Goal: Information Seeking & Learning: Check status

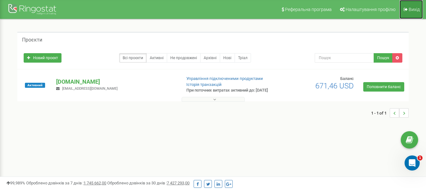
click at [414, 10] on span "Вихід" at bounding box center [414, 9] width 11 height 5
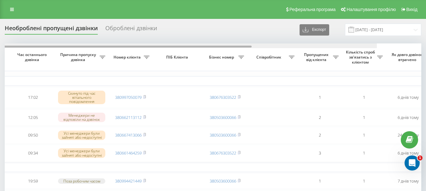
scroll to position [0, 83]
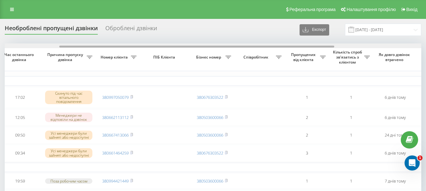
drag, startPoint x: 261, startPoint y: 47, endPoint x: 316, endPoint y: 53, distance: 54.8
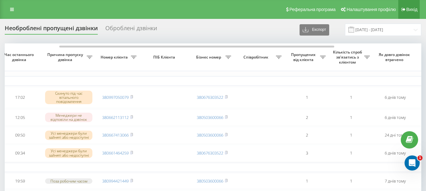
click at [410, 11] on span "Вихід" at bounding box center [412, 9] width 11 height 5
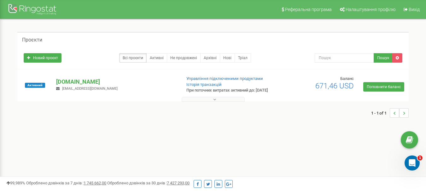
click at [214, 102] on icon at bounding box center [214, 99] width 3 height 4
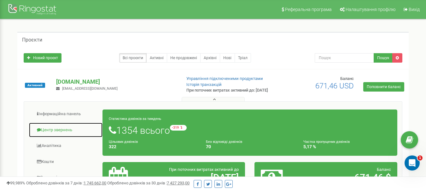
click at [61, 134] on link "Центр звернень" at bounding box center [66, 130] width 74 height 15
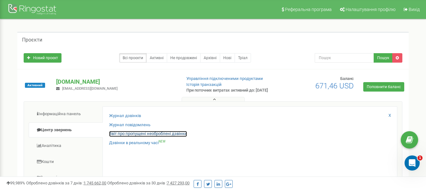
click at [141, 137] on link "Звіт про пропущені необроблені дзвінки" at bounding box center [148, 134] width 78 height 6
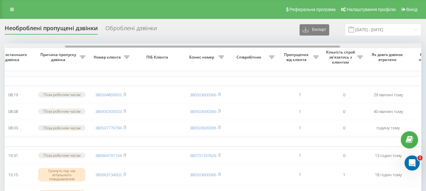
scroll to position [0, 90]
drag, startPoint x: 165, startPoint y: 47, endPoint x: 225, endPoint y: 45, distance: 59.7
click at [225, 45] on div at bounding box center [213, 46] width 417 height 5
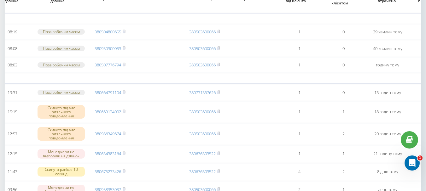
scroll to position [32, 0]
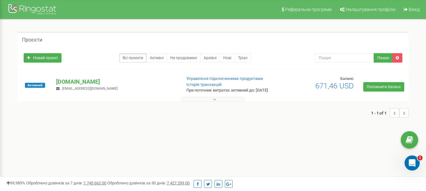
click at [213, 102] on icon at bounding box center [214, 99] width 3 height 4
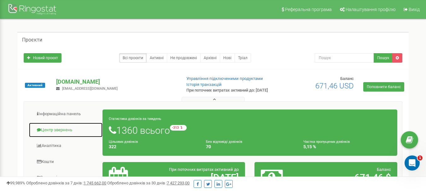
click at [61, 132] on link "Центр звернень" at bounding box center [66, 130] width 74 height 15
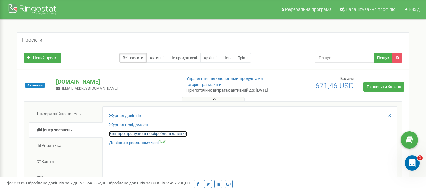
click at [146, 137] on link "Звіт про пропущені необроблені дзвінки" at bounding box center [148, 134] width 78 height 6
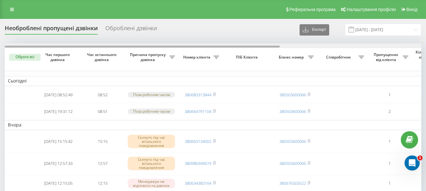
scroll to position [0, 214]
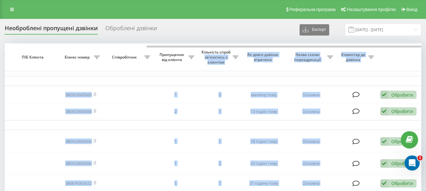
drag, startPoint x: 203, startPoint y: 45, endPoint x: 238, endPoint y: 49, distance: 35.2
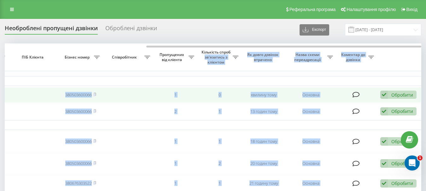
click at [227, 103] on td "0" at bounding box center [219, 94] width 44 height 15
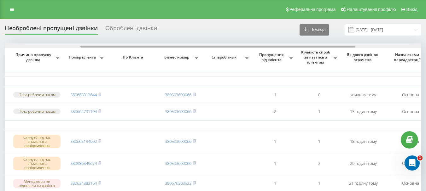
scroll to position [0, 111]
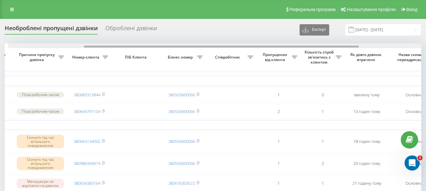
drag, startPoint x: 237, startPoint y: 47, endPoint x: 168, endPoint y: 56, distance: 68.6
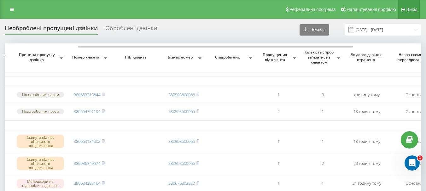
click at [406, 12] on link "Вихід" at bounding box center [408, 9] width 21 height 19
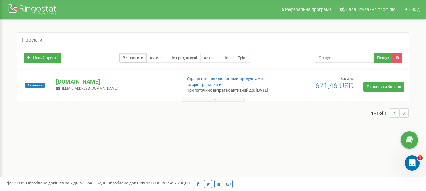
click at [215, 107] on div "1 - 1 of 1" at bounding box center [212, 113] width 391 height 22
click at [212, 102] on button at bounding box center [213, 99] width 63 height 5
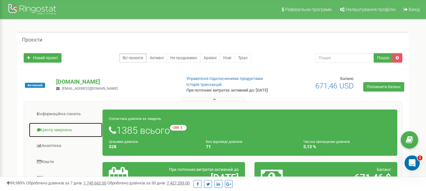
click at [71, 135] on link "Центр звернень" at bounding box center [66, 130] width 74 height 15
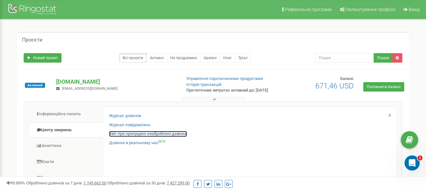
click at [134, 137] on link "Звіт про пропущені необроблені дзвінки" at bounding box center [148, 134] width 78 height 6
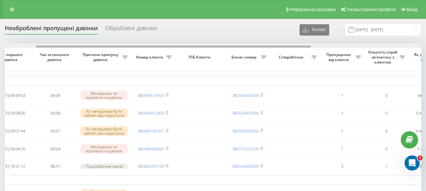
scroll to position [0, 62]
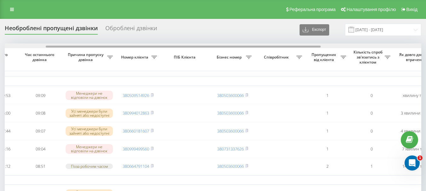
drag, startPoint x: 188, startPoint y: 47, endPoint x: 229, endPoint y: 52, distance: 41.4
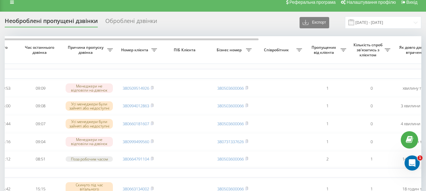
scroll to position [0, 0]
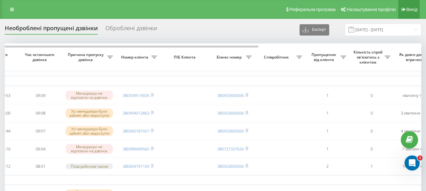
click at [409, 12] on link "Вихід" at bounding box center [408, 9] width 21 height 19
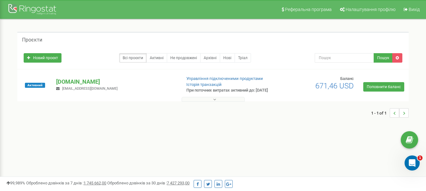
click at [215, 102] on icon at bounding box center [214, 99] width 3 height 4
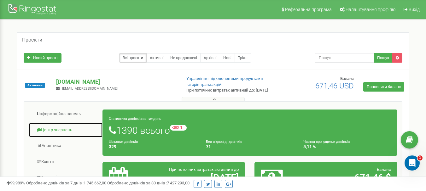
click at [66, 138] on link "Центр звернень" at bounding box center [66, 130] width 74 height 15
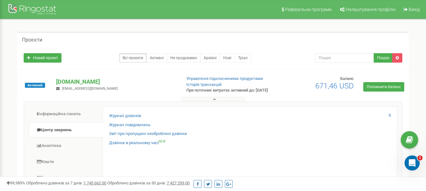
click at [173, 132] on div "Журнал повідомлень" at bounding box center [250, 126] width 282 height 9
click at [176, 137] on link "Звіт про пропущені необроблені дзвінки" at bounding box center [148, 134] width 78 height 6
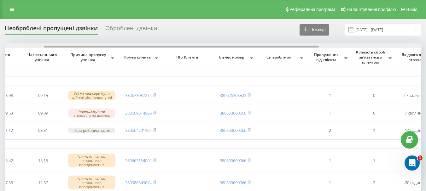
scroll to position [0, 77]
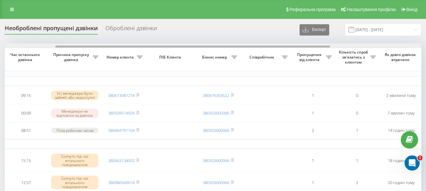
drag, startPoint x: 180, startPoint y: 48, endPoint x: 231, endPoint y: 48, distance: 50.8
click at [231, 48] on div at bounding box center [192, 47] width 275 height 2
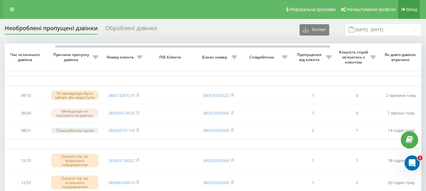
click at [409, 8] on span "Вихід" at bounding box center [412, 9] width 11 height 5
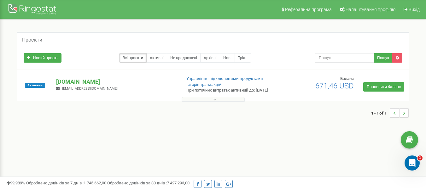
click at [215, 102] on icon at bounding box center [214, 99] width 3 height 4
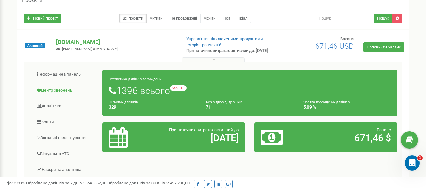
scroll to position [32, 0]
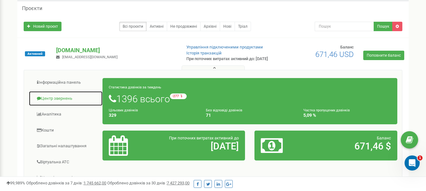
click at [64, 104] on link "Центр звернень" at bounding box center [66, 98] width 74 height 15
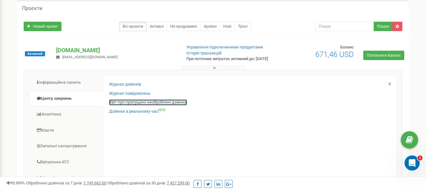
click at [131, 106] on link "Звіт про пропущені необроблені дзвінки" at bounding box center [148, 103] width 78 height 6
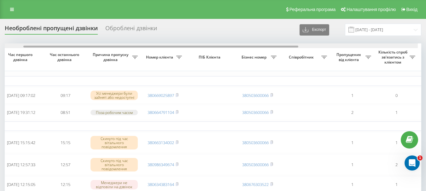
scroll to position [0, 34]
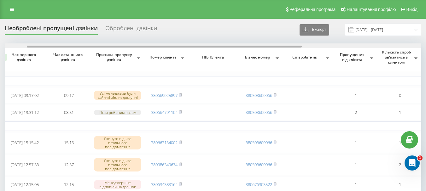
drag, startPoint x: 149, startPoint y: 46, endPoint x: 171, endPoint y: 39, distance: 23.5
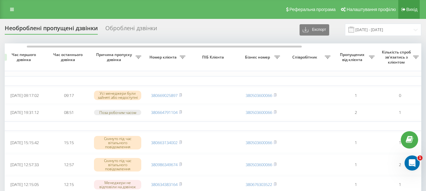
click at [416, 8] on span "Вихід" at bounding box center [412, 9] width 11 height 5
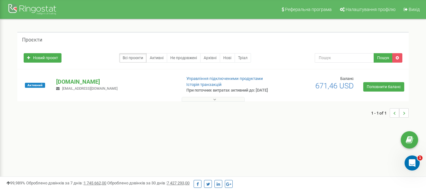
click at [214, 102] on icon at bounding box center [214, 99] width 3 height 4
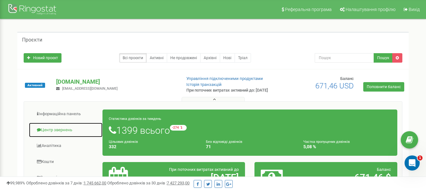
click at [63, 135] on link "Центр звернень" at bounding box center [66, 130] width 74 height 15
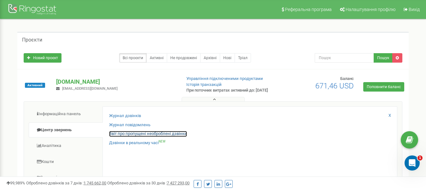
click at [162, 137] on link "Звіт про пропущені необроблені дзвінки" at bounding box center [148, 134] width 78 height 6
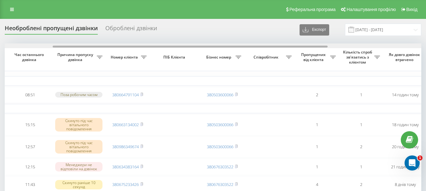
scroll to position [0, 58]
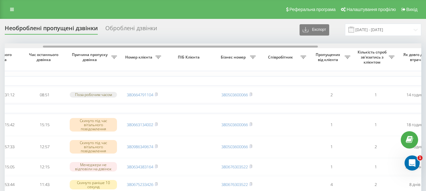
drag, startPoint x: 243, startPoint y: 46, endPoint x: 240, endPoint y: 40, distance: 6.6
click at [282, 44] on div at bounding box center [213, 46] width 417 height 5
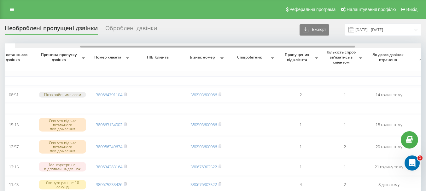
scroll to position [0, 109]
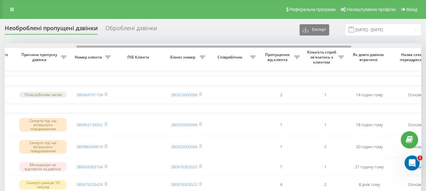
drag, startPoint x: 226, startPoint y: 47, endPoint x: 141, endPoint y: 44, distance: 84.3
click at [144, 44] on div at bounding box center [213, 46] width 417 height 5
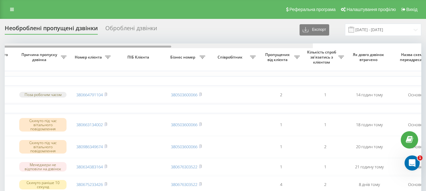
scroll to position [0, 0]
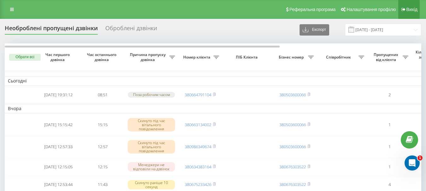
click at [416, 8] on span "Вихід" at bounding box center [412, 9] width 11 height 5
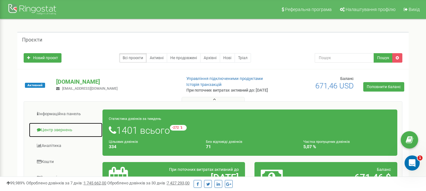
click at [63, 131] on link "Центр звернень" at bounding box center [66, 130] width 74 height 15
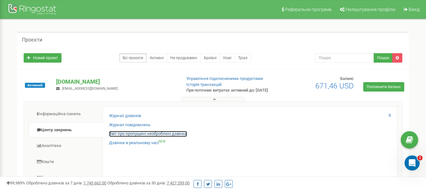
click at [140, 137] on link "Звіт про пропущені необроблені дзвінки" at bounding box center [148, 134] width 78 height 6
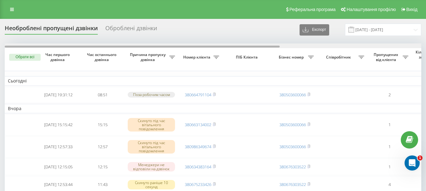
scroll to position [0, 214]
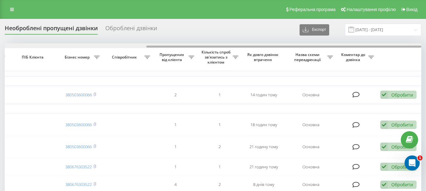
drag, startPoint x: 275, startPoint y: 48, endPoint x: 280, endPoint y: 45, distance: 5.3
click at [280, 45] on div at bounding box center [213, 46] width 417 height 5
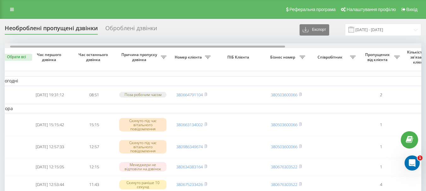
scroll to position [0, 0]
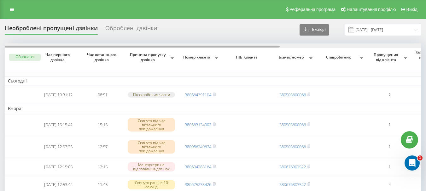
drag, startPoint x: 260, startPoint y: 47, endPoint x: 108, endPoint y: 40, distance: 152.5
drag, startPoint x: 112, startPoint y: 47, endPoint x: 42, endPoint y: 35, distance: 71.4
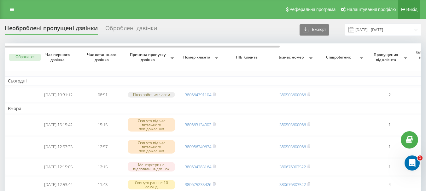
click at [412, 10] on span "Вихід" at bounding box center [412, 9] width 11 height 5
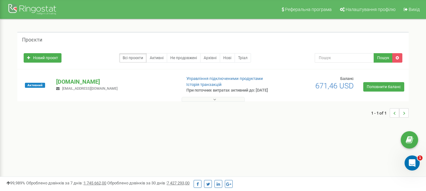
click at [214, 109] on div "1 - 1 of 1" at bounding box center [212, 113] width 391 height 22
click at [215, 102] on icon at bounding box center [214, 99] width 3 height 4
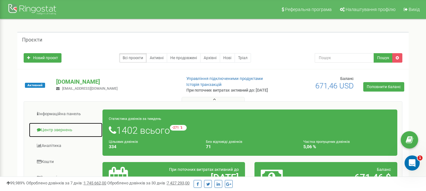
click at [72, 135] on link "Центр звернень" at bounding box center [66, 130] width 74 height 15
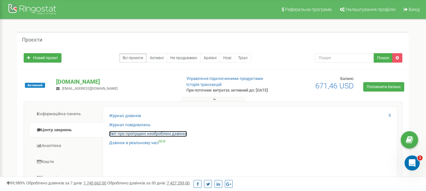
click at [141, 137] on link "Звіт про пропущені необроблені дзвінки" at bounding box center [148, 134] width 78 height 6
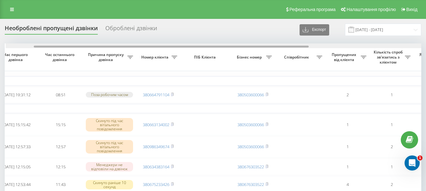
scroll to position [0, 43]
drag, startPoint x: 185, startPoint y: 47, endPoint x: 164, endPoint y: 46, distance: 20.8
click at [172, 48] on div at bounding box center [213, 46] width 417 height 5
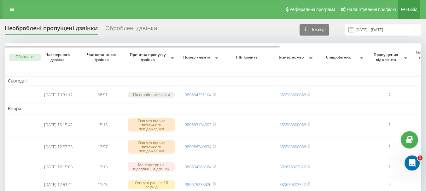
click at [412, 9] on span "Вихід" at bounding box center [412, 9] width 11 height 5
